Goal: Task Accomplishment & Management: Use online tool/utility

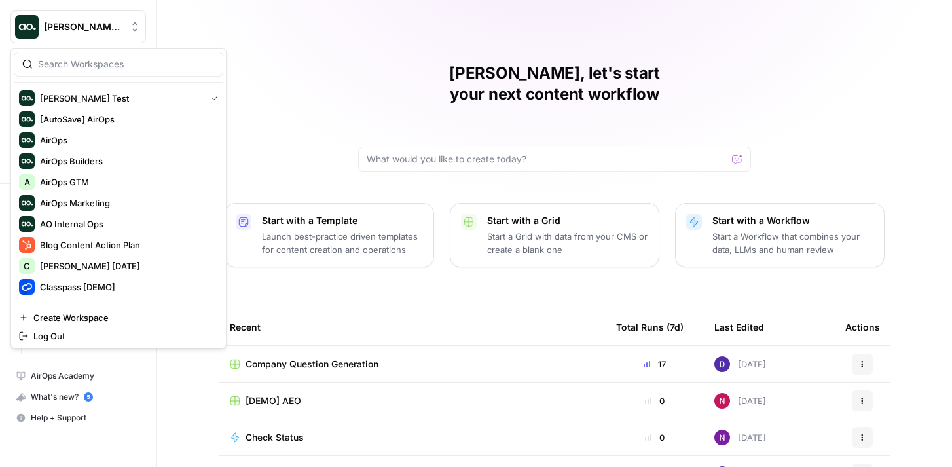
click at [102, 34] on button "[PERSON_NAME] Test" at bounding box center [77, 26] width 135 height 33
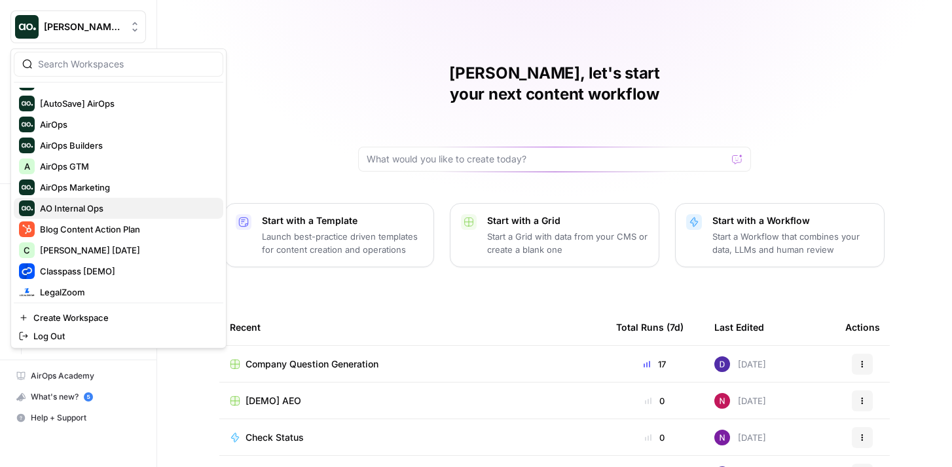
scroll to position [19, 0]
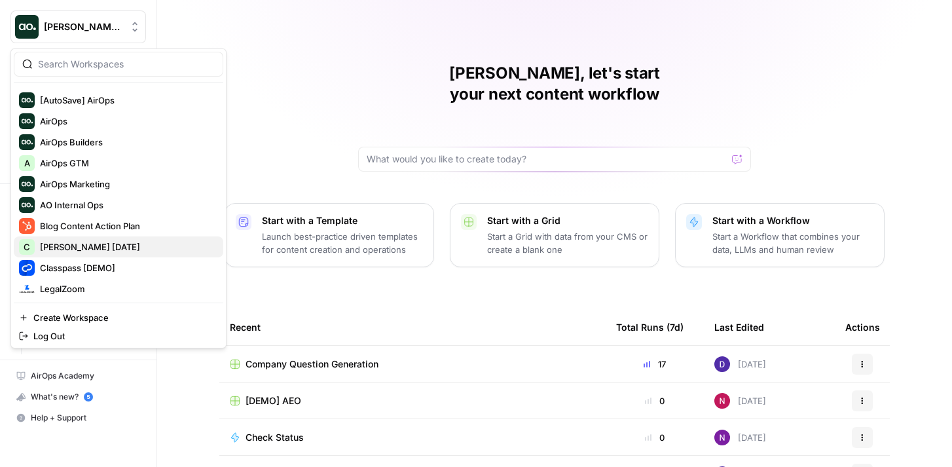
click at [130, 246] on span "[PERSON_NAME] [DATE]" at bounding box center [126, 246] width 173 height 13
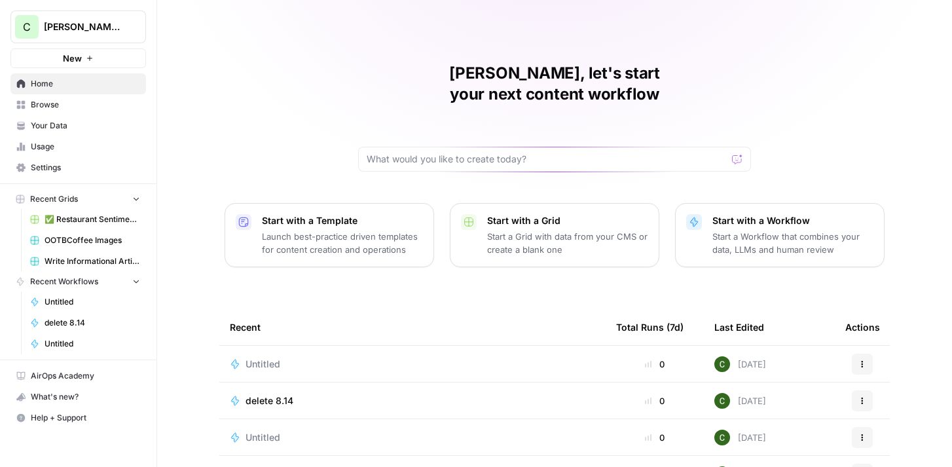
click at [113, 56] on button "New" at bounding box center [77, 58] width 135 height 20
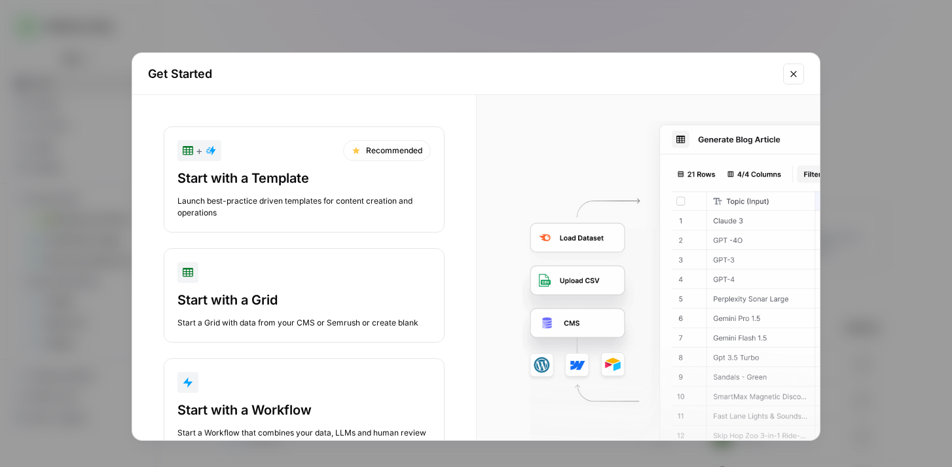
scroll to position [44, 0]
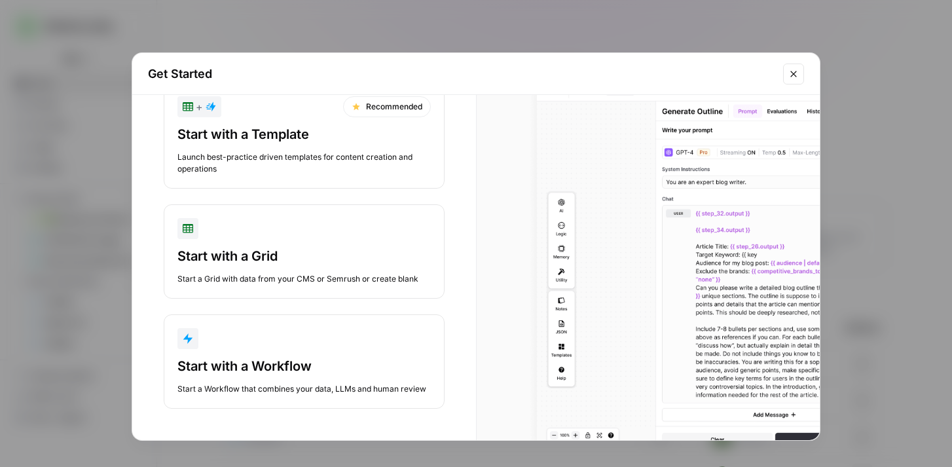
click at [306, 378] on div "Start with a Workflow Start a Workflow that combines your data, LLMs and human …" at bounding box center [303, 376] width 253 height 38
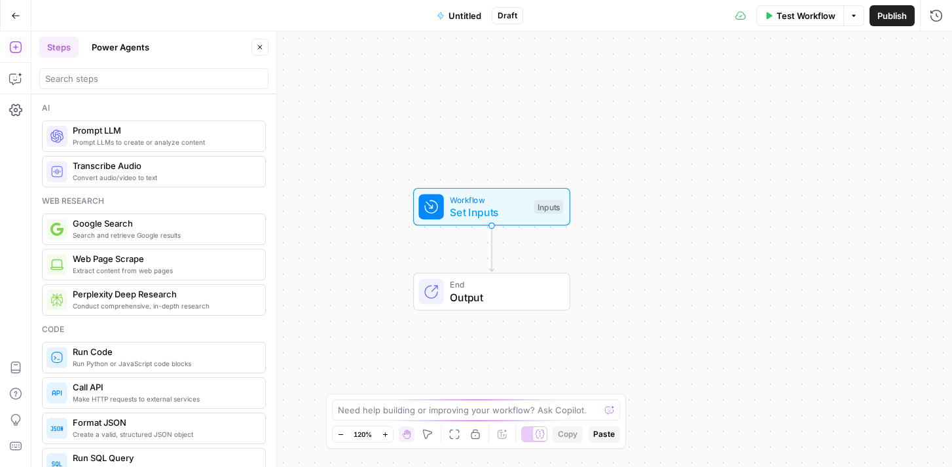
click at [146, 40] on button "Power Agents" at bounding box center [120, 47] width 73 height 21
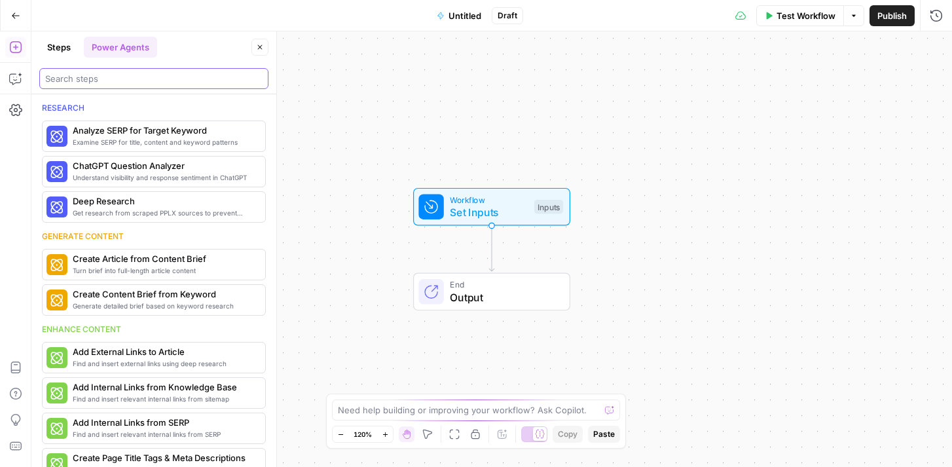
click at [169, 77] on input "search" at bounding box center [153, 78] width 217 height 13
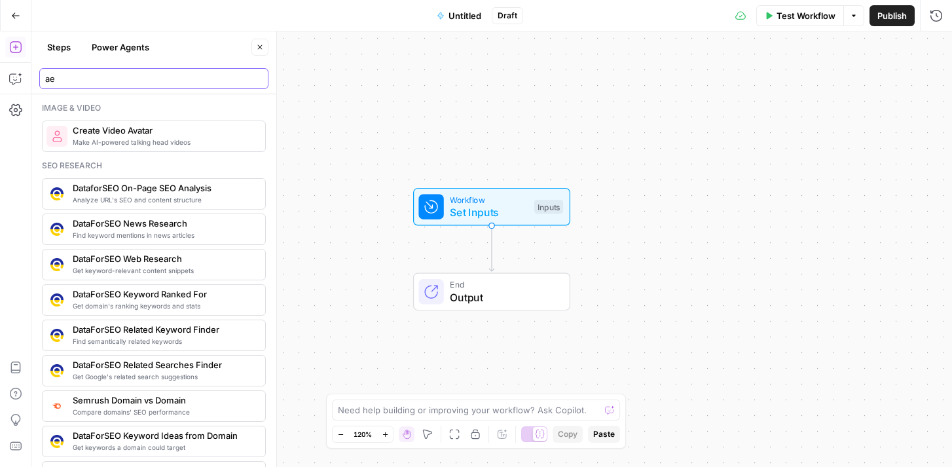
type input "a"
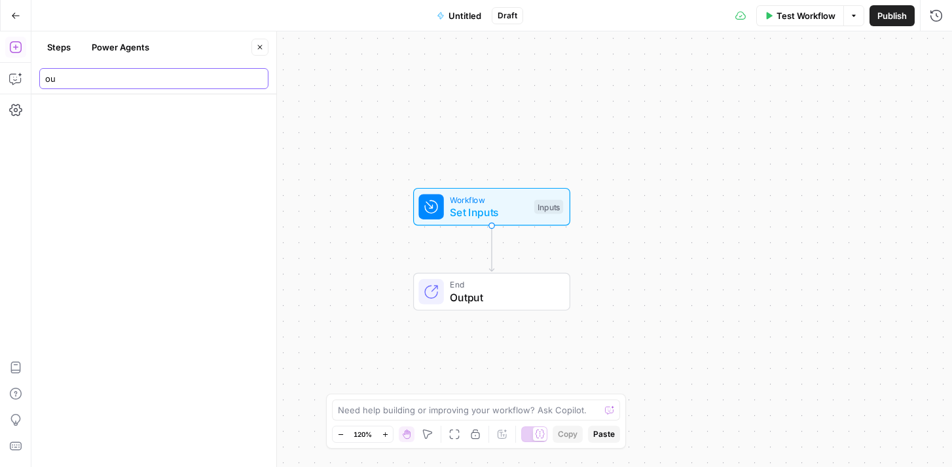
type input "o"
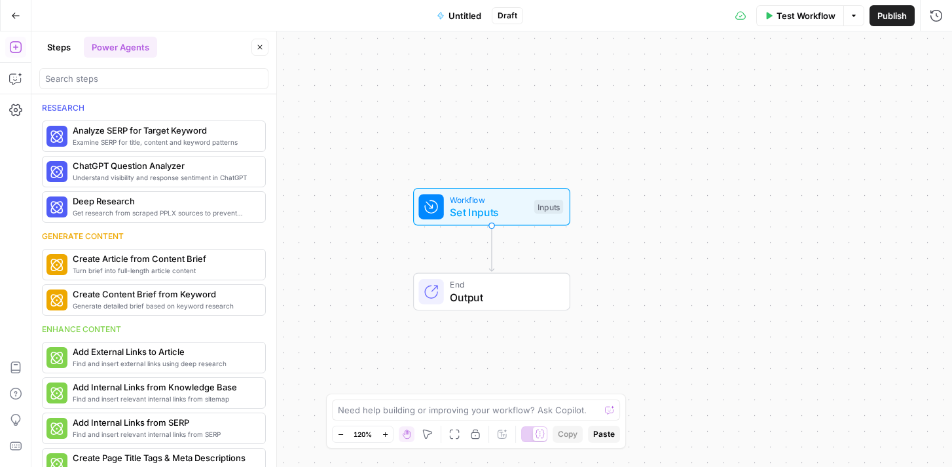
click at [15, 15] on icon "button" at bounding box center [16, 15] width 8 height 6
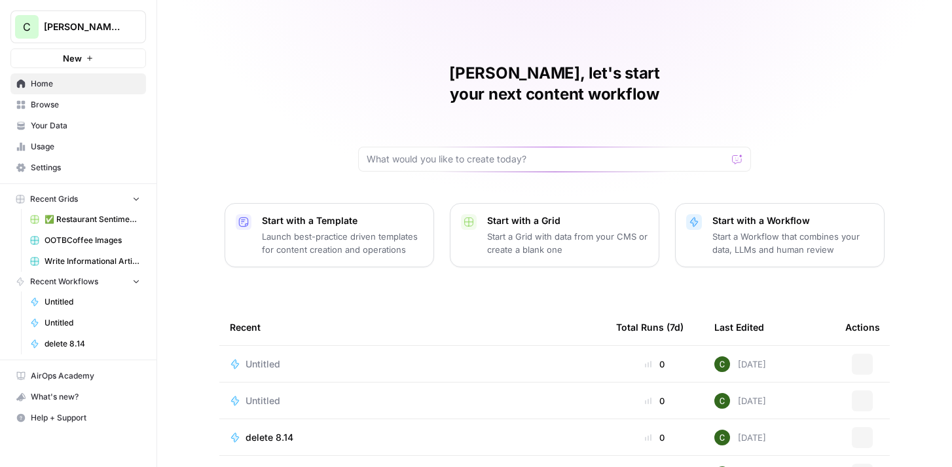
click at [96, 29] on span "Caroline AirCraft April 2025" at bounding box center [83, 26] width 79 height 13
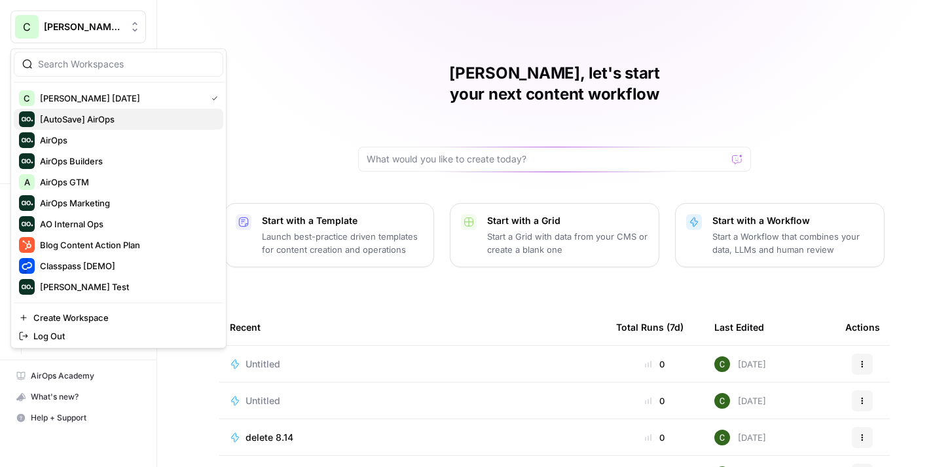
scroll to position [28, 0]
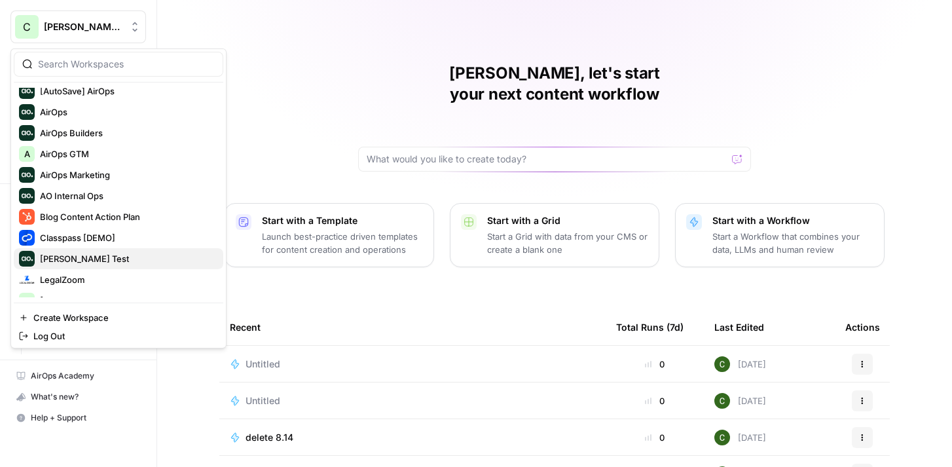
click at [104, 258] on span "Dillon Test" at bounding box center [126, 258] width 173 height 13
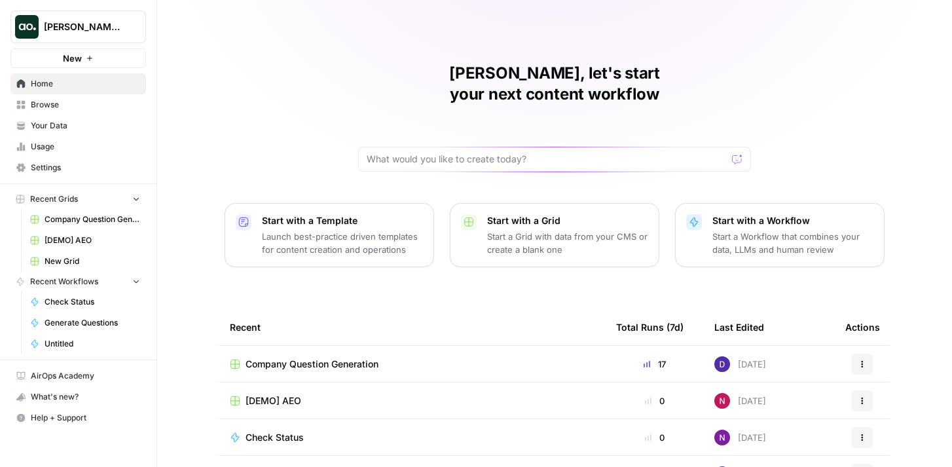
click at [105, 109] on span "Browse" at bounding box center [85, 105] width 109 height 12
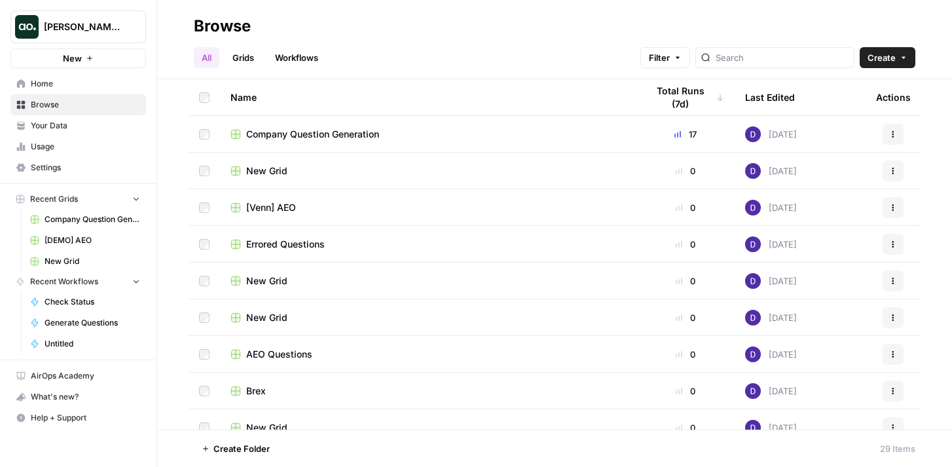
click at [310, 54] on link "Workflows" at bounding box center [296, 57] width 59 height 21
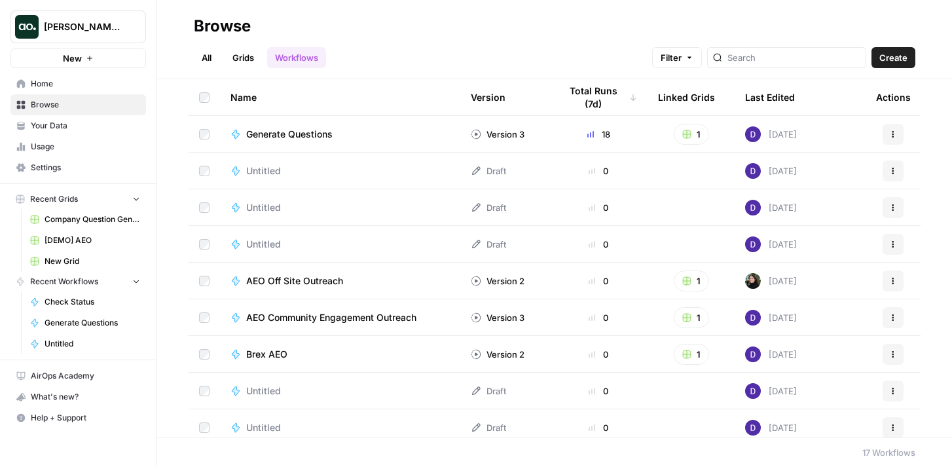
click at [886, 50] on button "Create" at bounding box center [893, 57] width 44 height 21
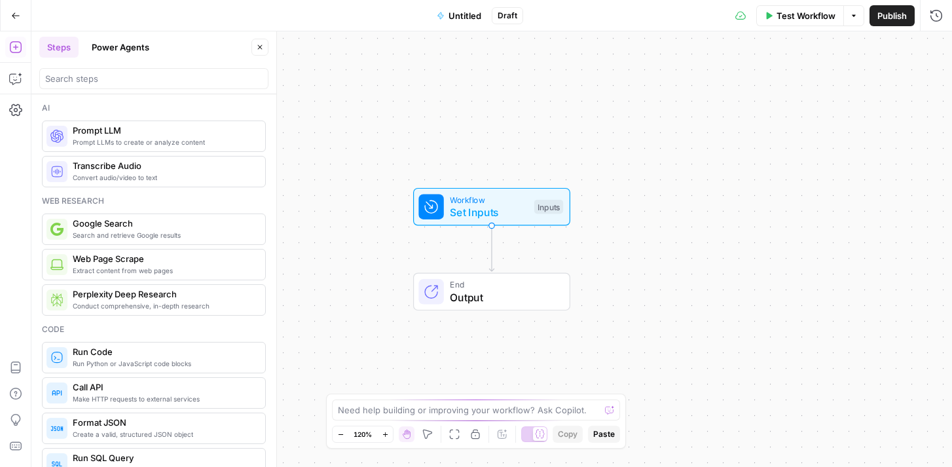
click at [134, 43] on button "Power Agents" at bounding box center [120, 47] width 73 height 21
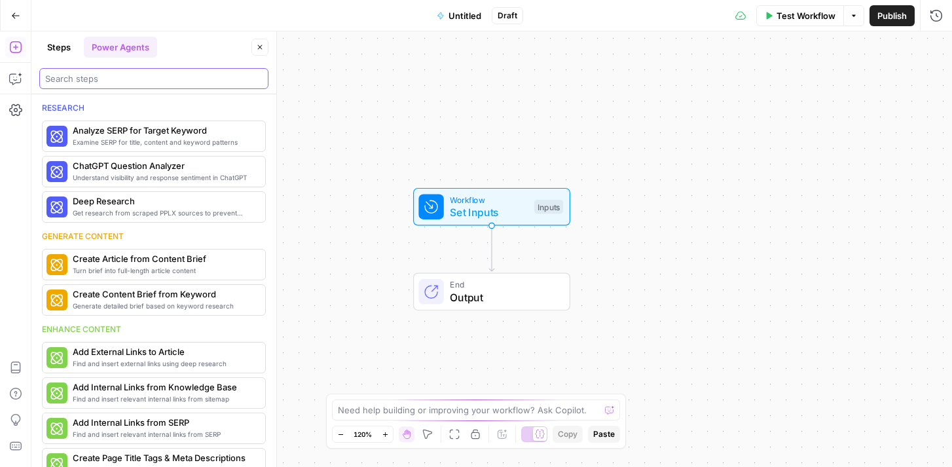
click at [142, 81] on input "search" at bounding box center [153, 78] width 217 height 13
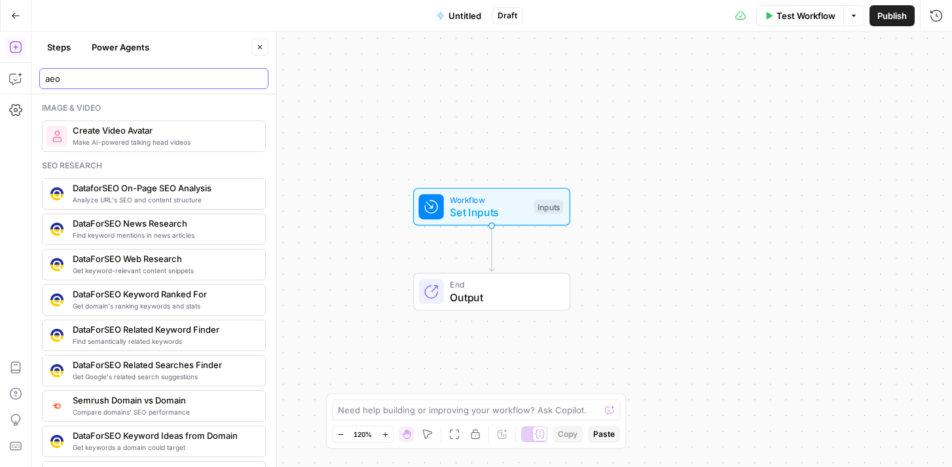
click at [54, 78] on input "aeo" at bounding box center [153, 78] width 217 height 13
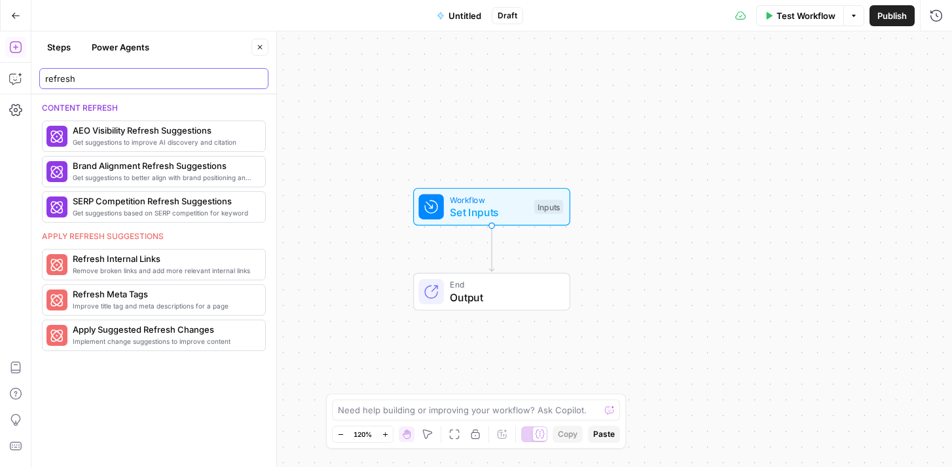
type input "refresh"
click at [23, 14] on button "Go Back" at bounding box center [16, 16] width 24 height 24
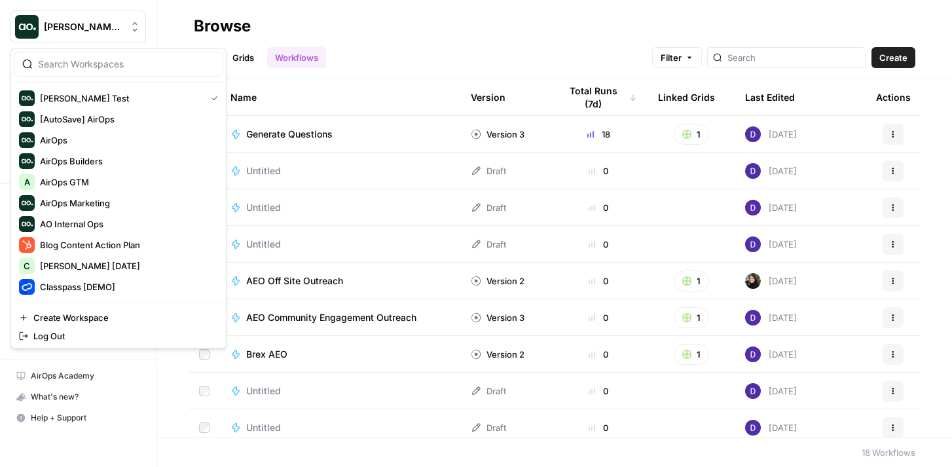
click at [60, 24] on span "Dillon Test" at bounding box center [83, 26] width 79 height 13
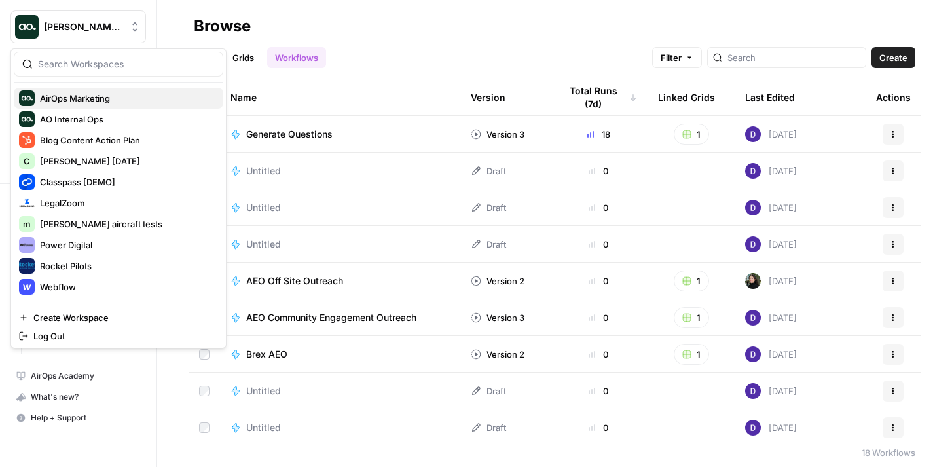
scroll to position [103, 0]
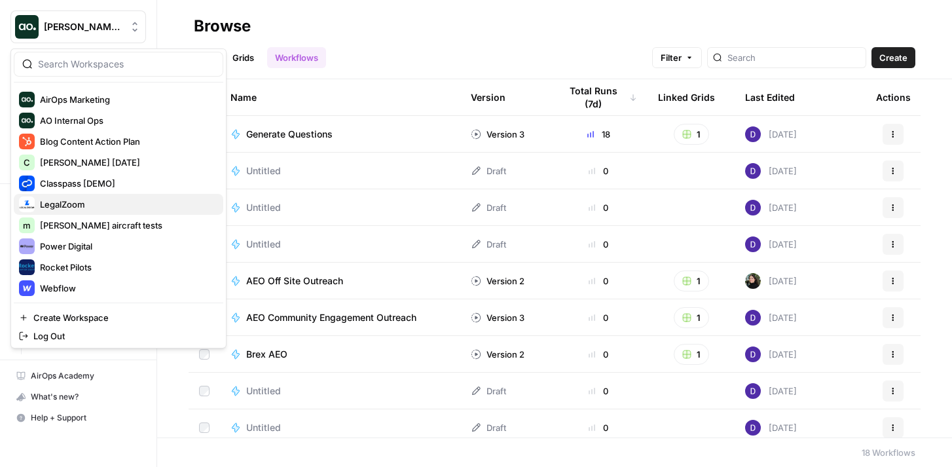
click at [92, 206] on span "LegalZoom" at bounding box center [126, 204] width 173 height 13
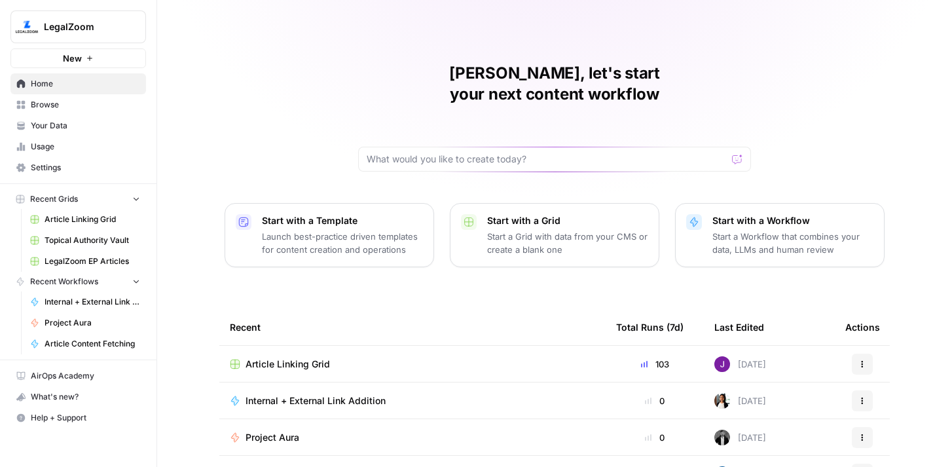
click at [92, 22] on span "LegalZoom" at bounding box center [83, 26] width 79 height 13
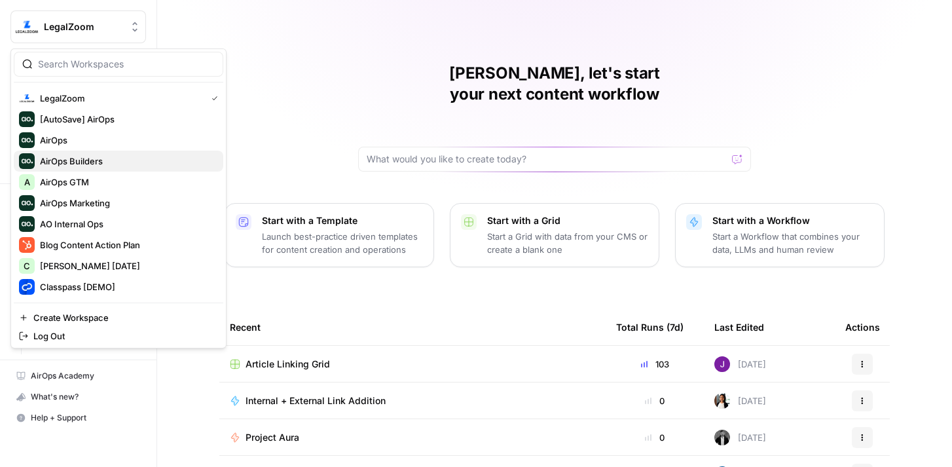
scroll to position [20, 0]
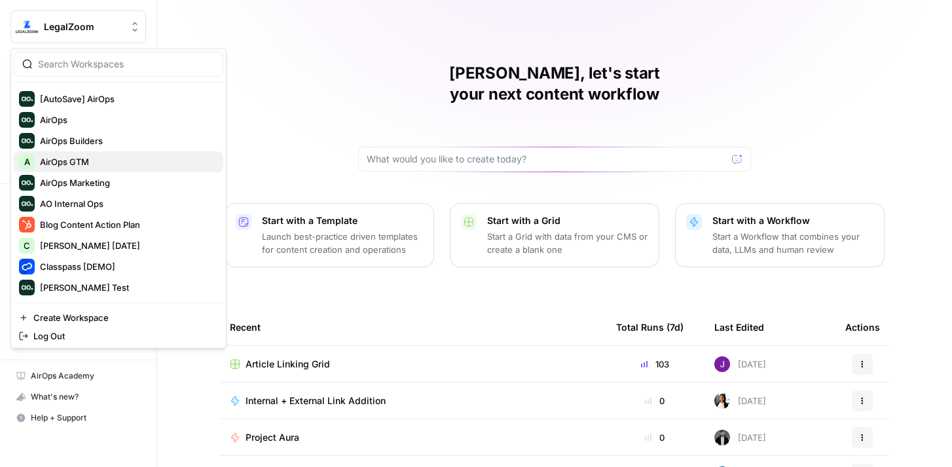
click at [107, 162] on span "AirOps GTM" at bounding box center [126, 161] width 173 height 13
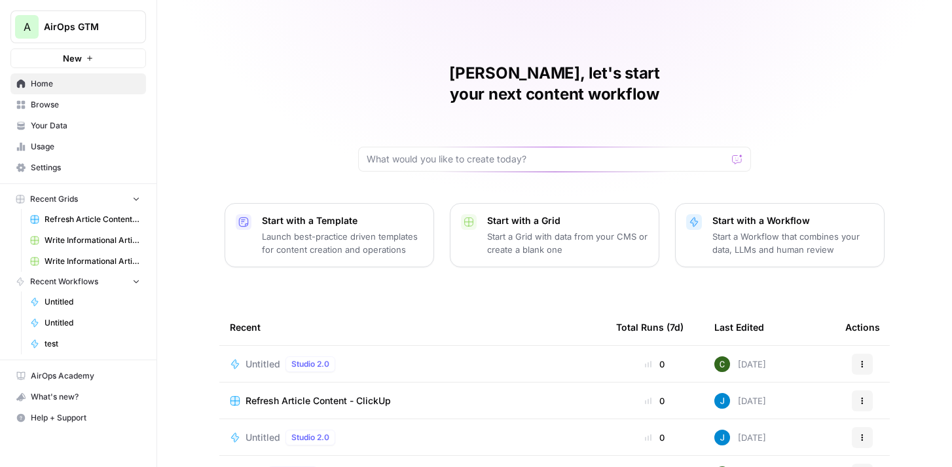
click at [99, 28] on span "AirOps GTM" at bounding box center [83, 26] width 79 height 13
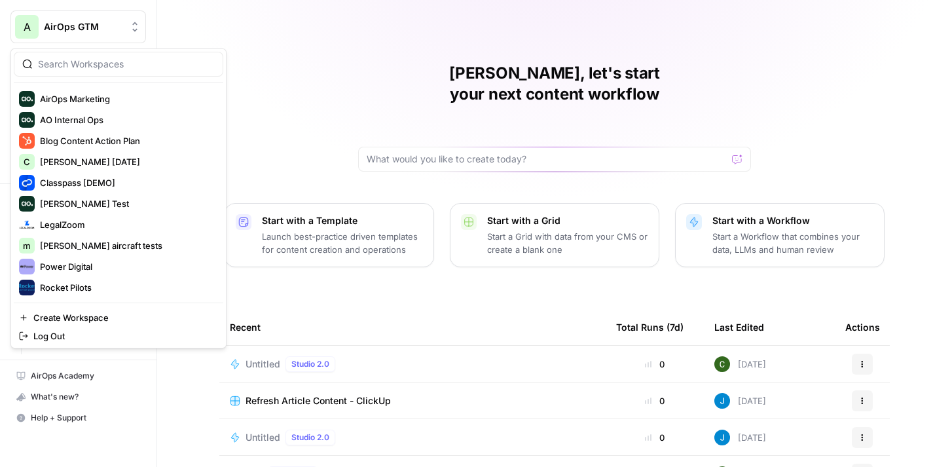
scroll to position [95, 0]
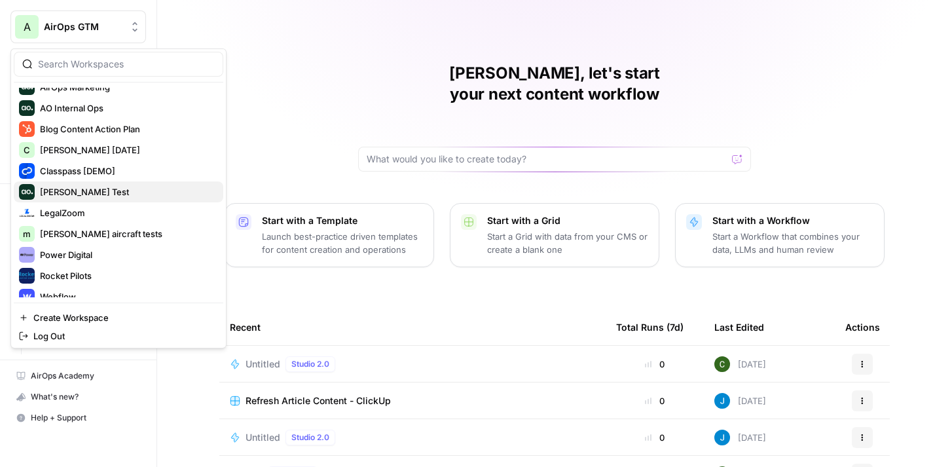
click at [93, 194] on span "[PERSON_NAME] Test" at bounding box center [126, 191] width 173 height 13
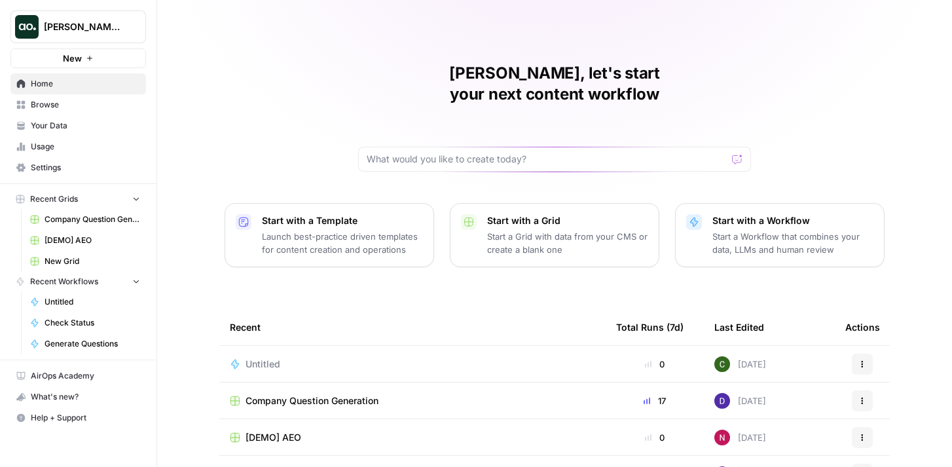
click at [279, 357] on span "Untitled" at bounding box center [262, 363] width 35 height 13
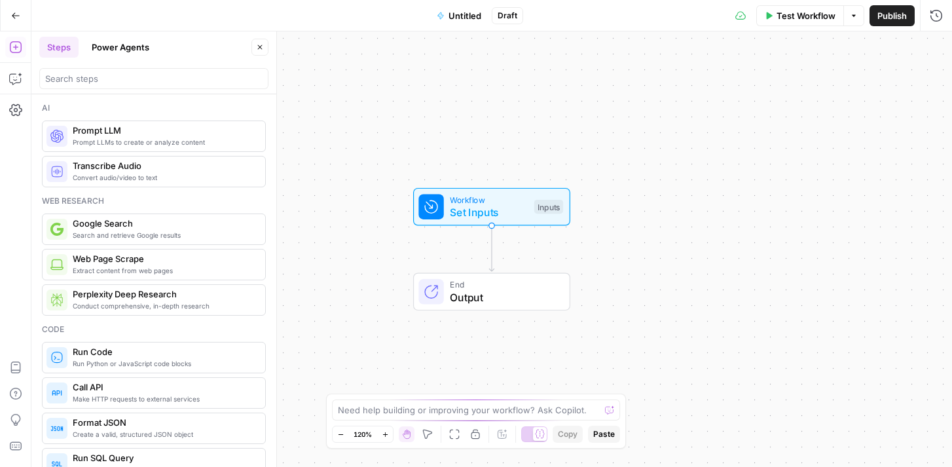
click at [142, 48] on button "Power Agents" at bounding box center [120, 47] width 73 height 21
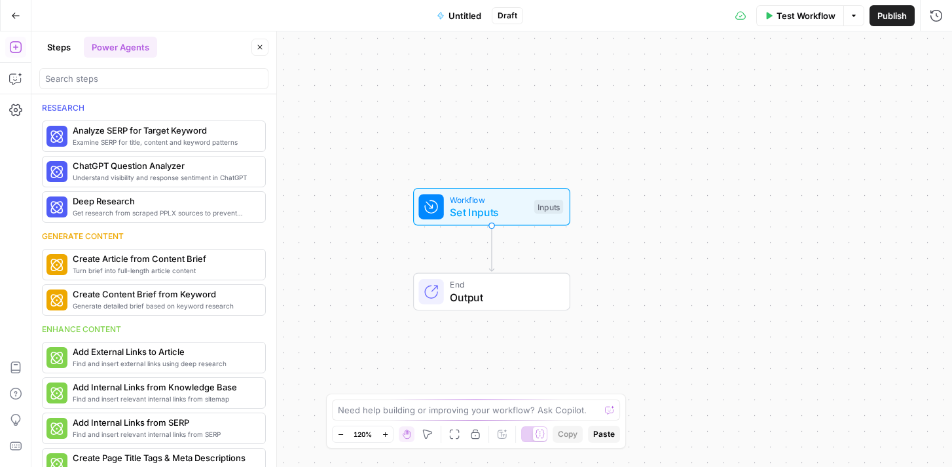
click at [149, 71] on div at bounding box center [153, 78] width 229 height 21
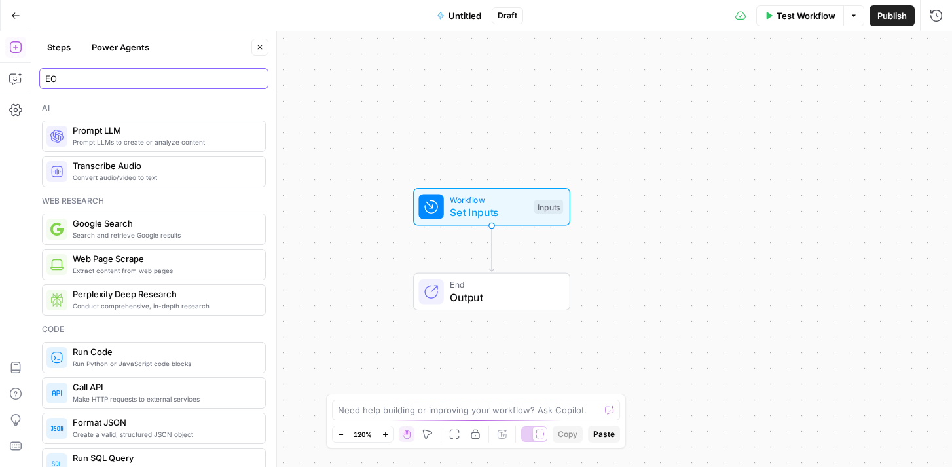
type input "E"
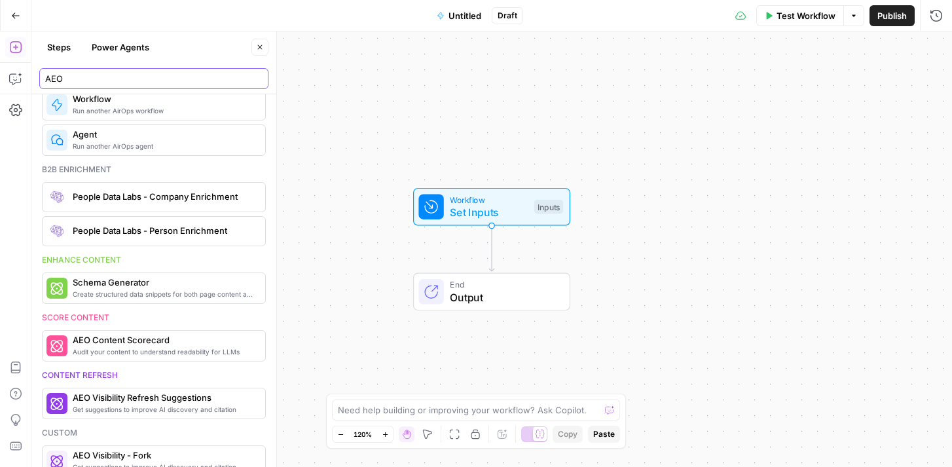
scroll to position [505, 0]
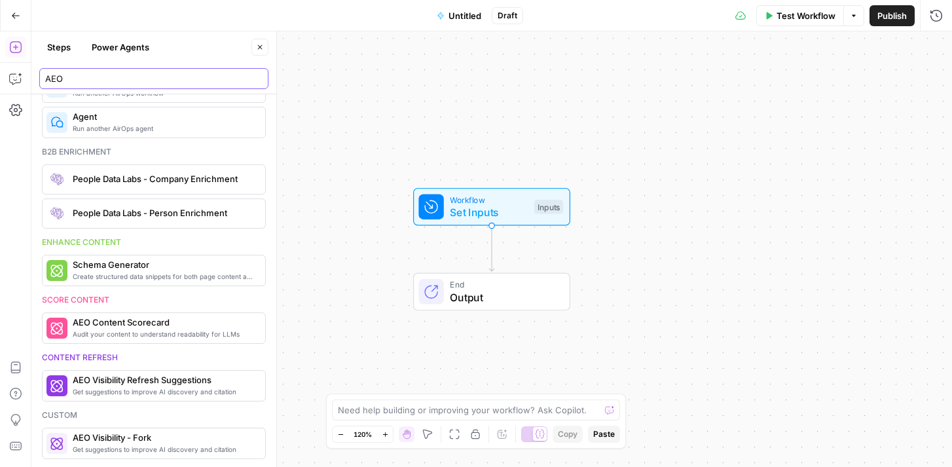
type input "AEO"
click at [15, 15] on icon "button" at bounding box center [16, 15] width 8 height 6
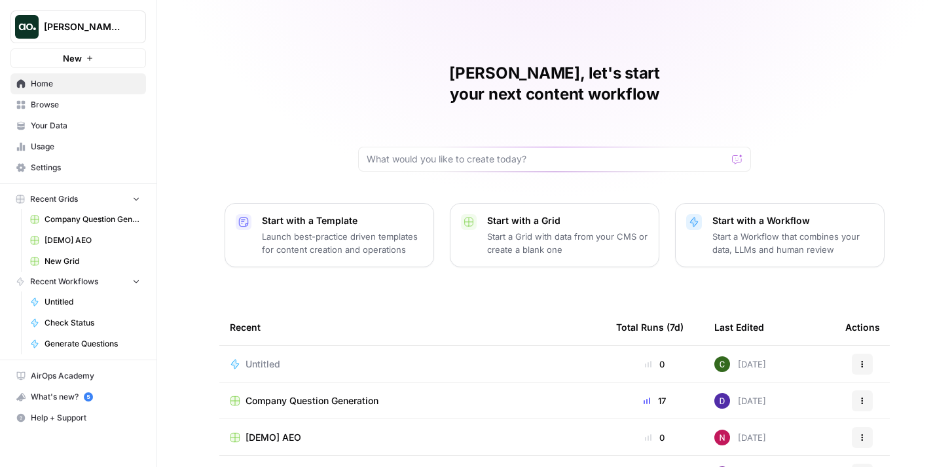
click at [86, 20] on button "Dillon Test" at bounding box center [77, 26] width 135 height 33
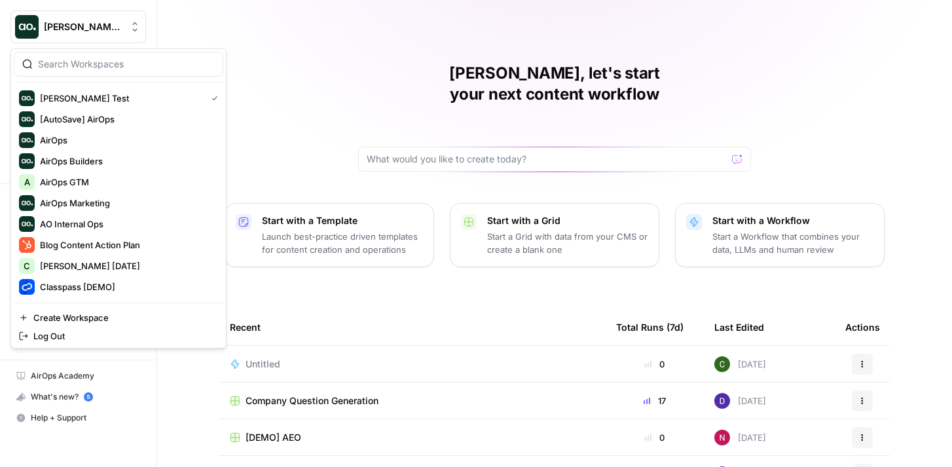
click at [178, 18] on div "Caroline, let's start your next content workflow Start with a Template Launch b…" at bounding box center [554, 311] width 794 height 623
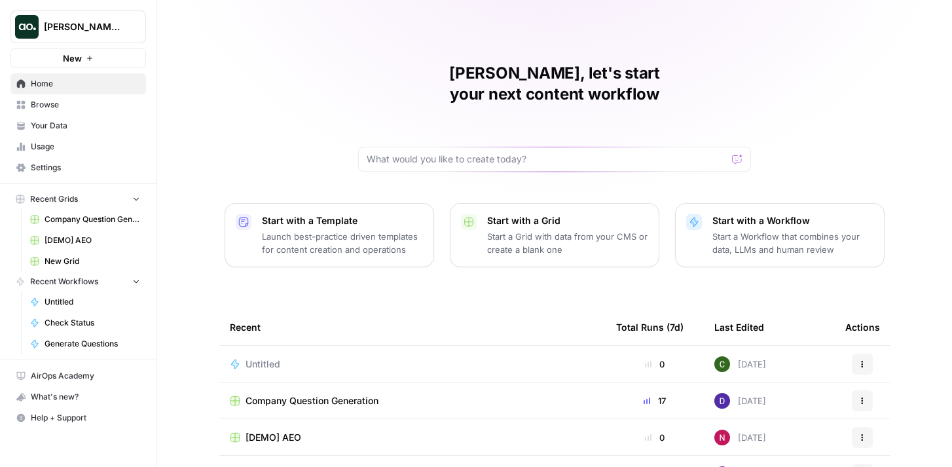
click at [82, 26] on span "[PERSON_NAME] Test" at bounding box center [83, 26] width 79 height 13
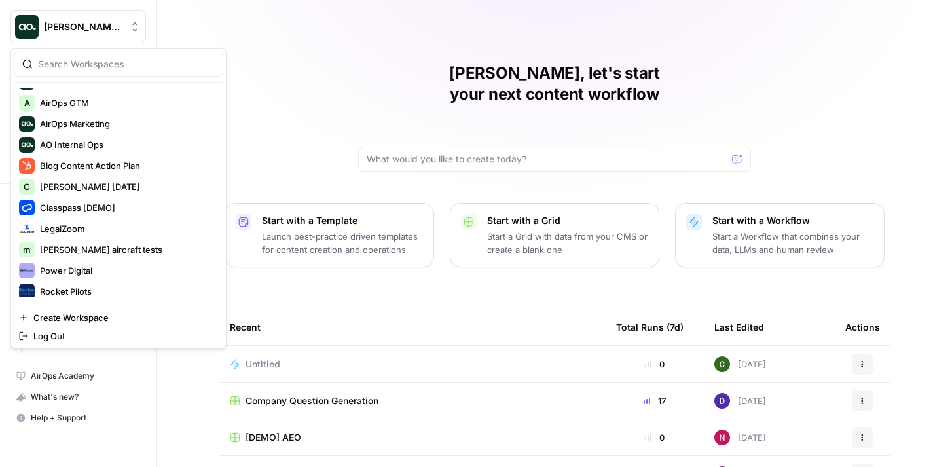
scroll to position [154, 0]
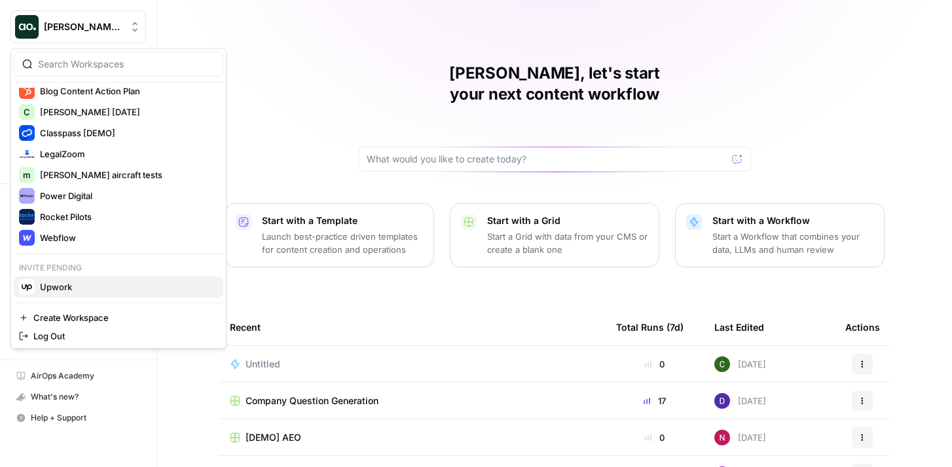
click at [72, 287] on span "Upwork" at bounding box center [126, 286] width 173 height 13
